Goal: Information Seeking & Learning: Learn about a topic

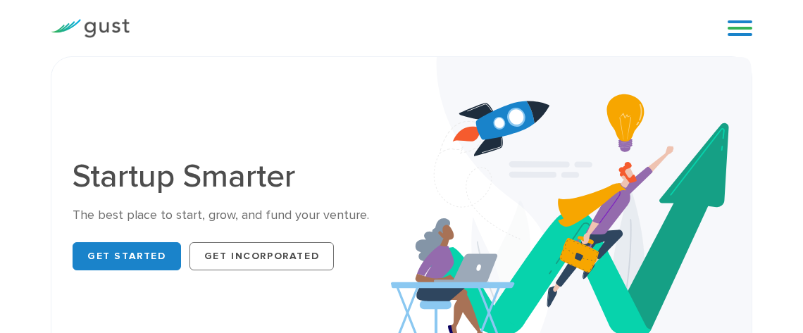
click at [742, 32] on link at bounding box center [740, 28] width 25 height 21
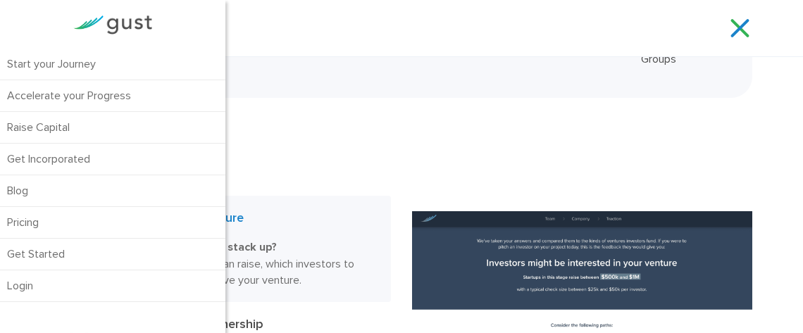
scroll to position [548, 0]
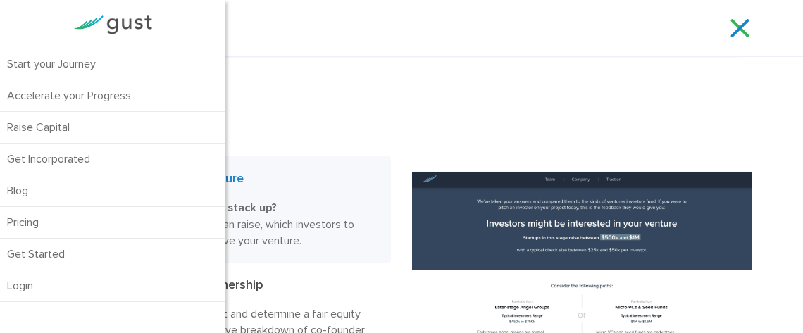
click at [320, 111] on h2 "Start your Journey" at bounding box center [221, 118] width 340 height 49
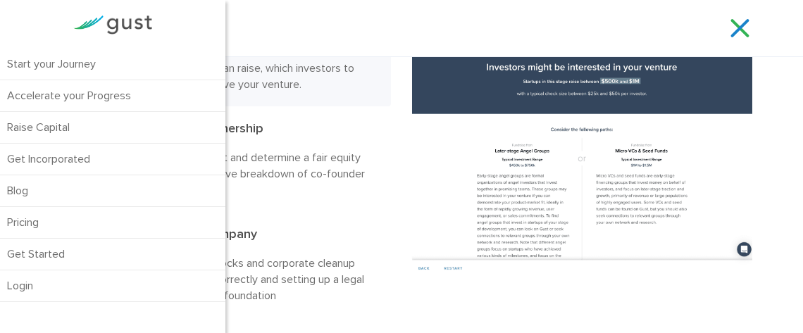
click at [263, 35] on div "Start your Journey Accelerate your Progress Raise Capital Get Incorporated" at bounding box center [423, 28] width 566 height 21
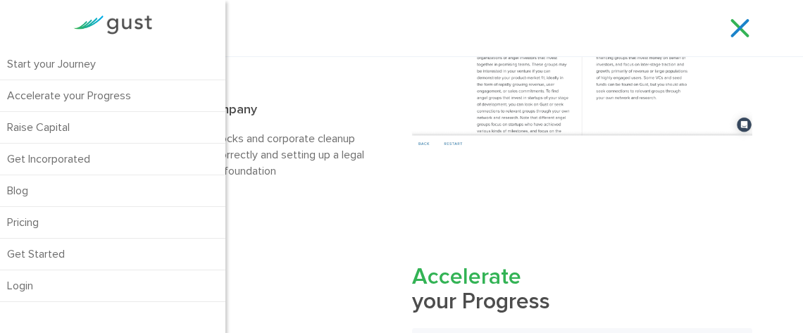
scroll to position [861, 0]
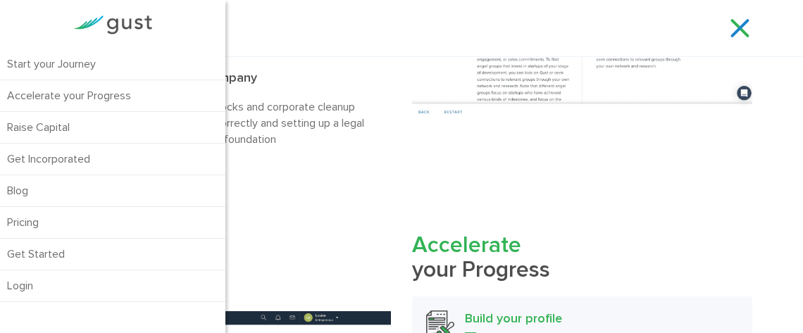
click at [263, 32] on div "Start your Journey Accelerate your Progress Raise Capital Get Incorporated" at bounding box center [423, 28] width 566 height 21
click at [738, 31] on link at bounding box center [740, 28] width 25 height 21
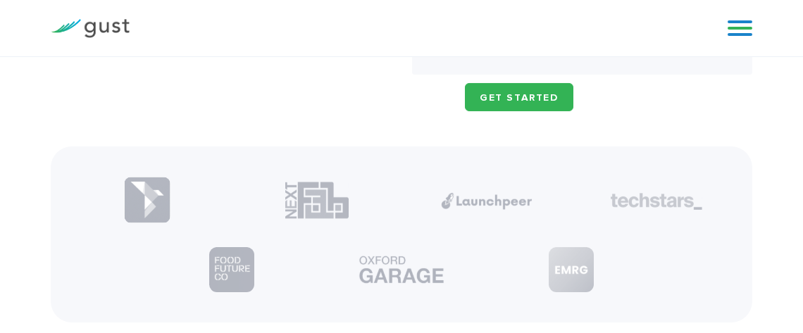
scroll to position [1409, 0]
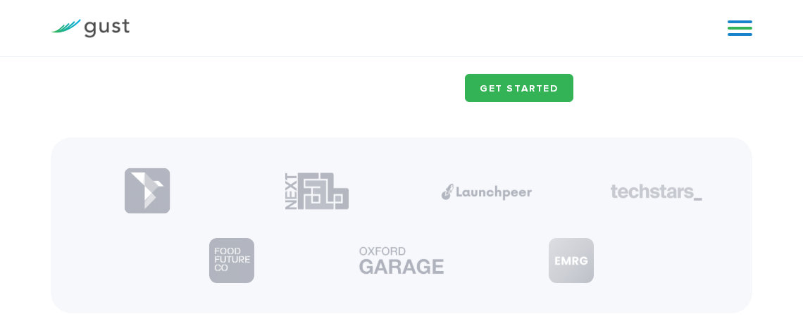
click at [744, 29] on link at bounding box center [740, 28] width 25 height 21
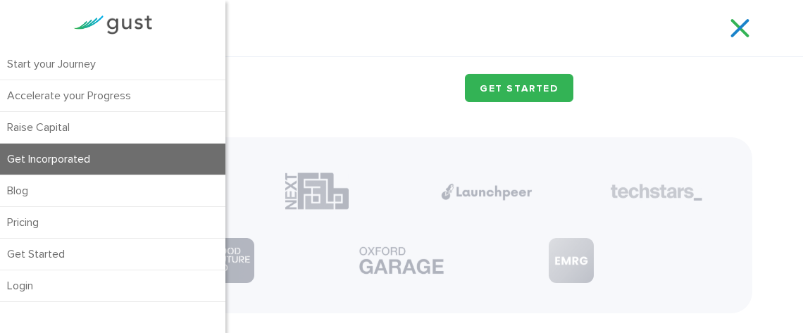
click at [79, 160] on link "Get Incorporated" at bounding box center [112, 159] width 225 height 31
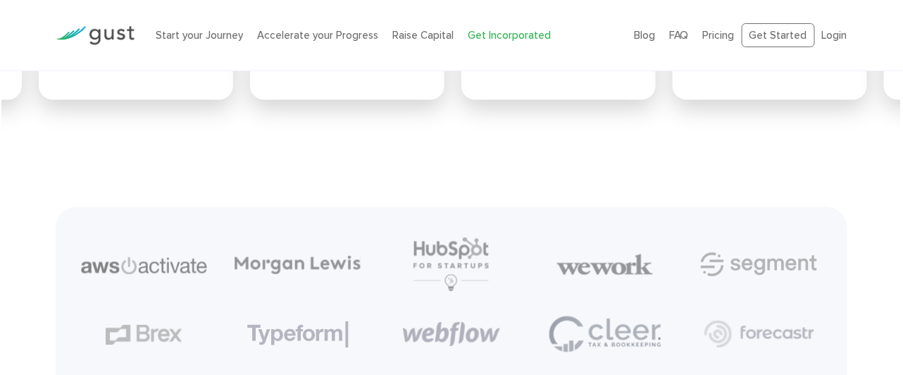
scroll to position [5779, 0]
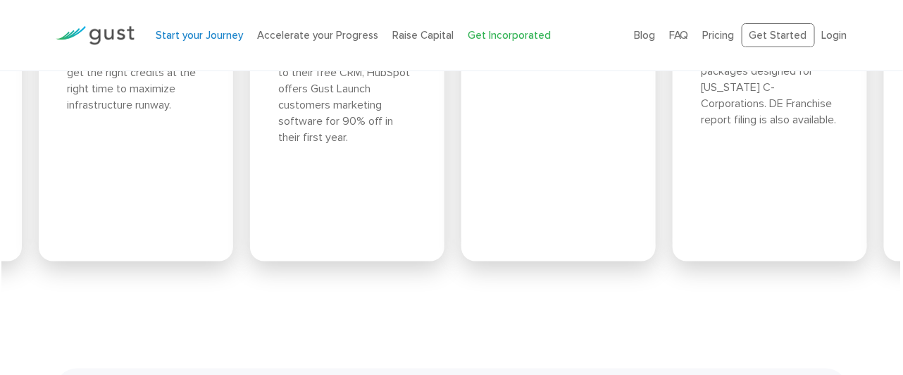
click at [195, 32] on link "Start your Journey" at bounding box center [199, 35] width 87 height 13
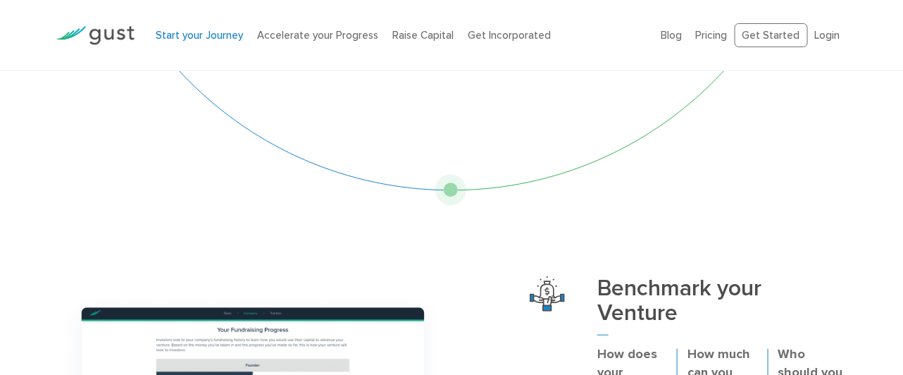
scroll to position [528, 0]
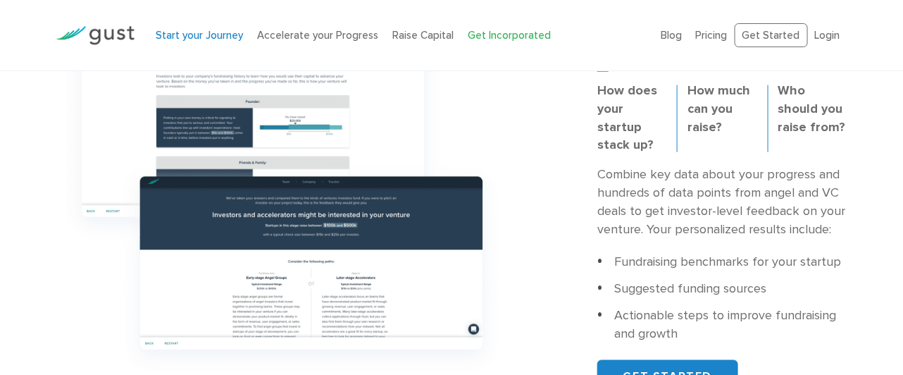
click at [495, 35] on link "Get Incorporated" at bounding box center [509, 35] width 83 height 13
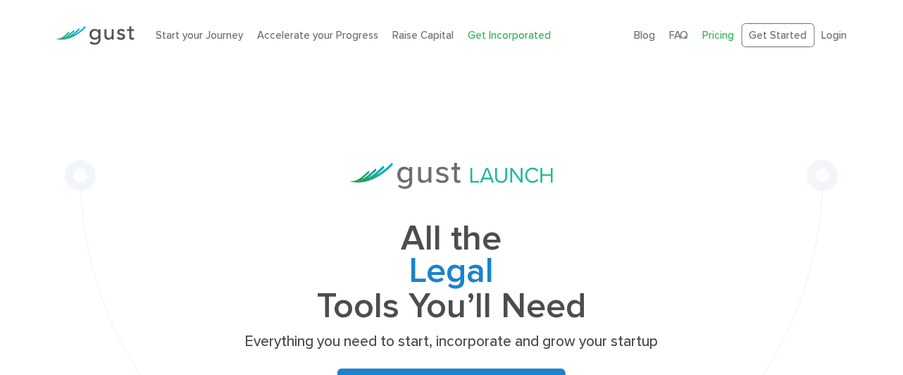
click at [716, 35] on link "Pricing" at bounding box center [719, 35] width 32 height 13
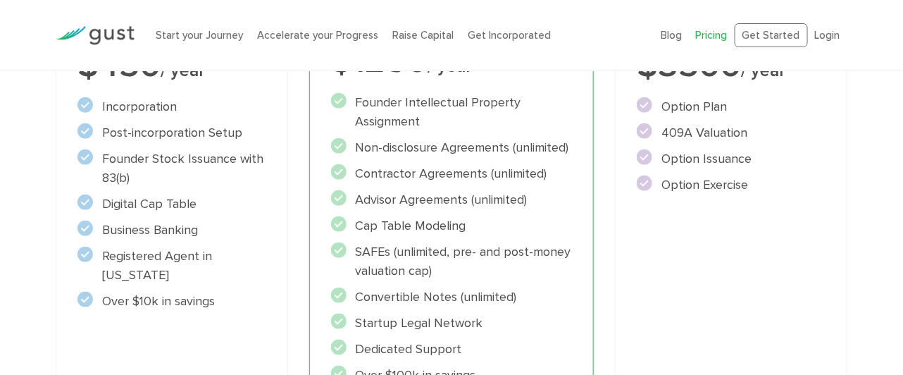
scroll to position [440, 0]
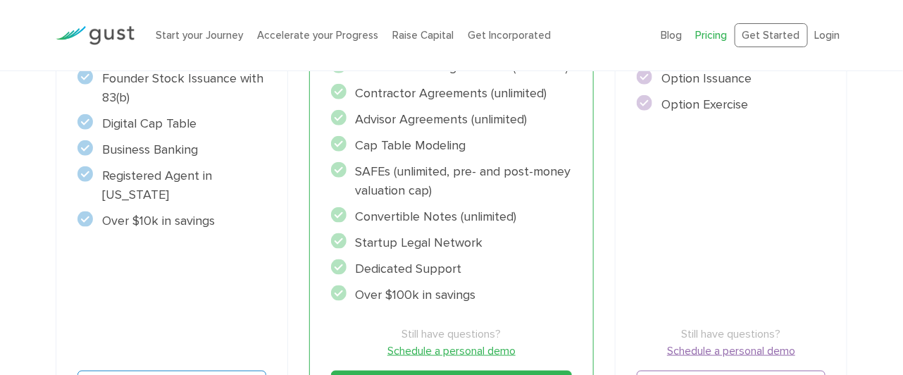
click at [473, 209] on li "Convertible Notes (unlimited)" at bounding box center [452, 216] width 242 height 19
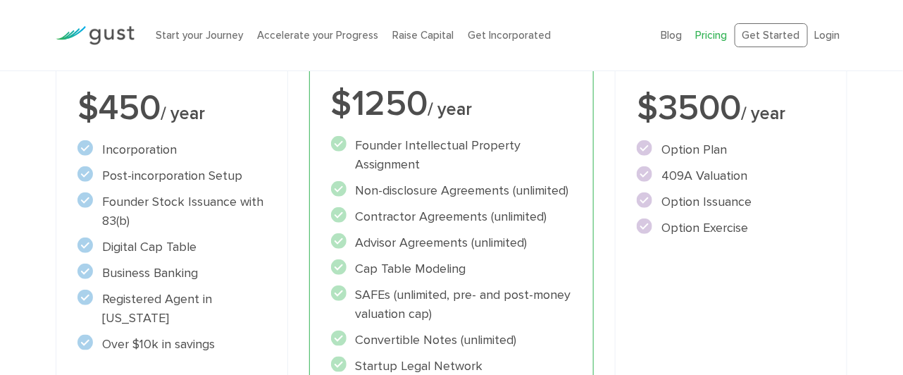
scroll to position [175, 0]
